Goal: Task Accomplishment & Management: Use online tool/utility

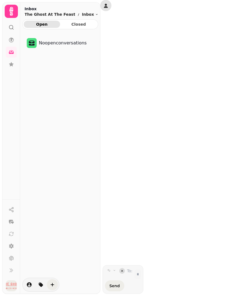
click at [13, 26] on icon at bounding box center [12, 28] width 6 height 6
click at [14, 28] on icon at bounding box center [12, 28] width 6 height 6
click at [12, 37] on icon at bounding box center [12, 40] width 6 height 6
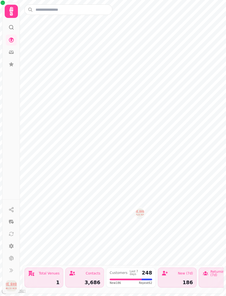
click at [10, 11] on icon at bounding box center [11, 11] width 11 height 11
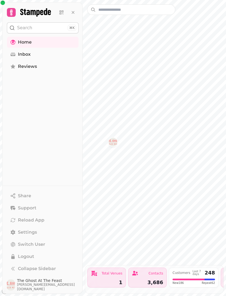
click at [53, 39] on link "Home" at bounding box center [43, 42] width 72 height 11
click at [46, 42] on link "Home" at bounding box center [43, 42] width 72 height 11
click at [42, 41] on link "Home" at bounding box center [43, 42] width 72 height 11
click at [73, 10] on icon at bounding box center [73, 13] width 6 height 6
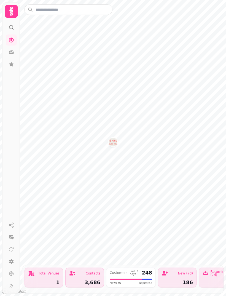
click at [13, 10] on icon at bounding box center [11, 11] width 11 height 11
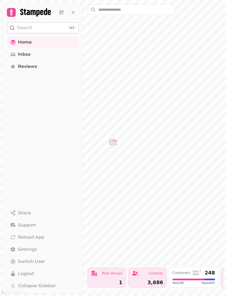
click at [42, 38] on link "Home" at bounding box center [43, 42] width 72 height 11
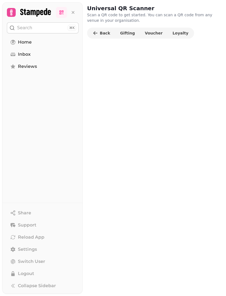
click at [147, 32] on span "Voucher" at bounding box center [154, 33] width 18 height 4
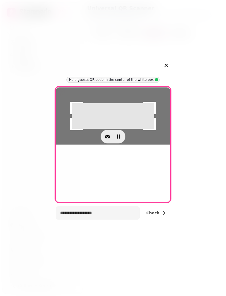
click at [108, 142] on button "button" at bounding box center [107, 136] width 11 height 11
click at [82, 219] on span "Back Camera" at bounding box center [73, 222] width 26 height 7
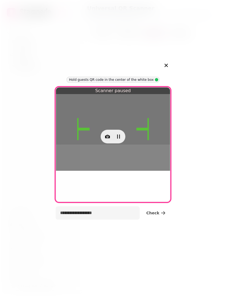
type input "**********"
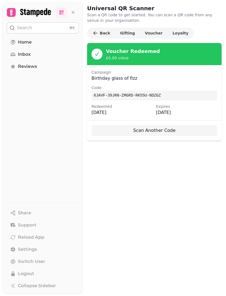
click at [9, 5] on div at bounding box center [42, 11] width 81 height 18
click at [157, 123] on div "Scan Another Code" at bounding box center [154, 130] width 135 height 20
